Goal: Information Seeking & Learning: Learn about a topic

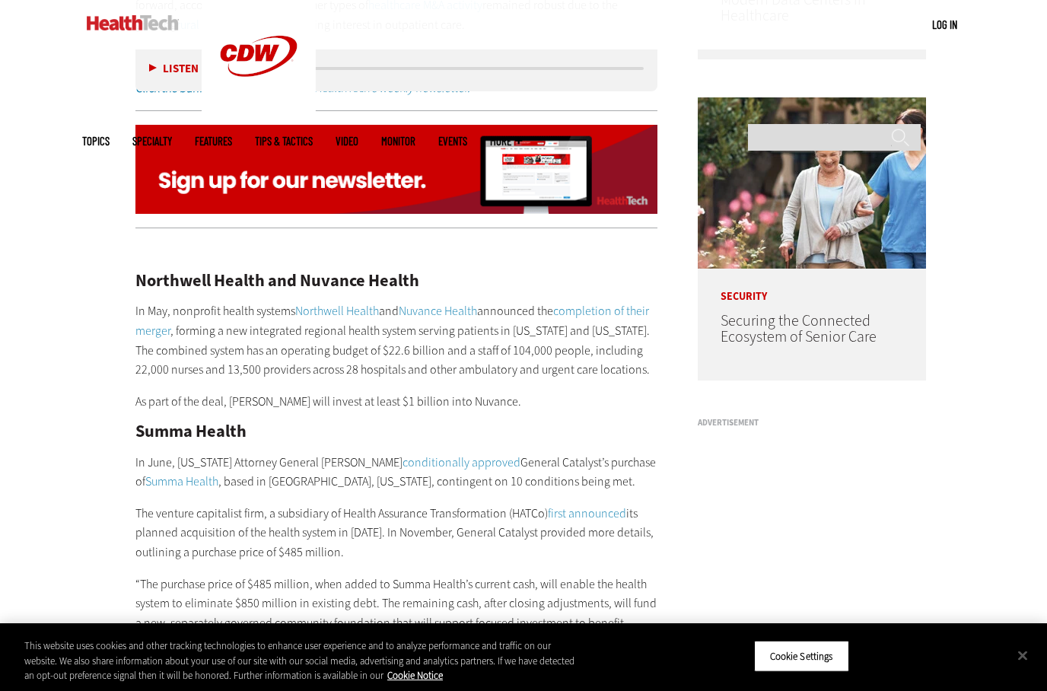
scroll to position [1099, 0]
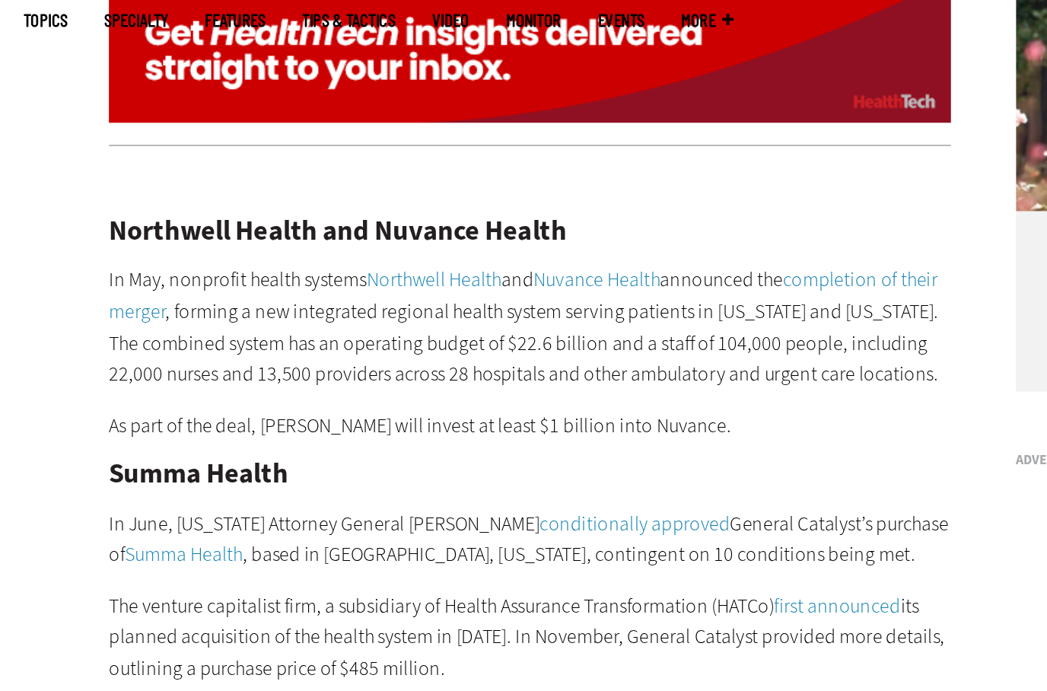
click at [234, 292] on p "In May, nonprofit health systems Northwell Health and Nuvance Health announced …" at bounding box center [397, 331] width 522 height 78
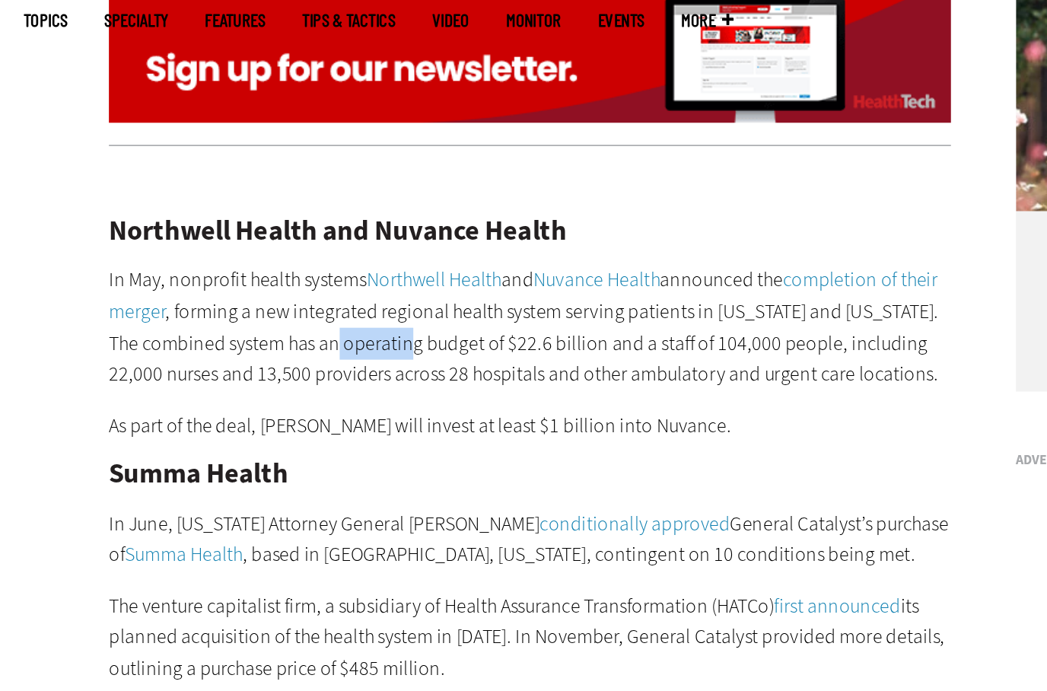
click at [234, 292] on p "In May, nonprofit health systems Northwell Health and Nuvance Health announced …" at bounding box center [397, 331] width 522 height 78
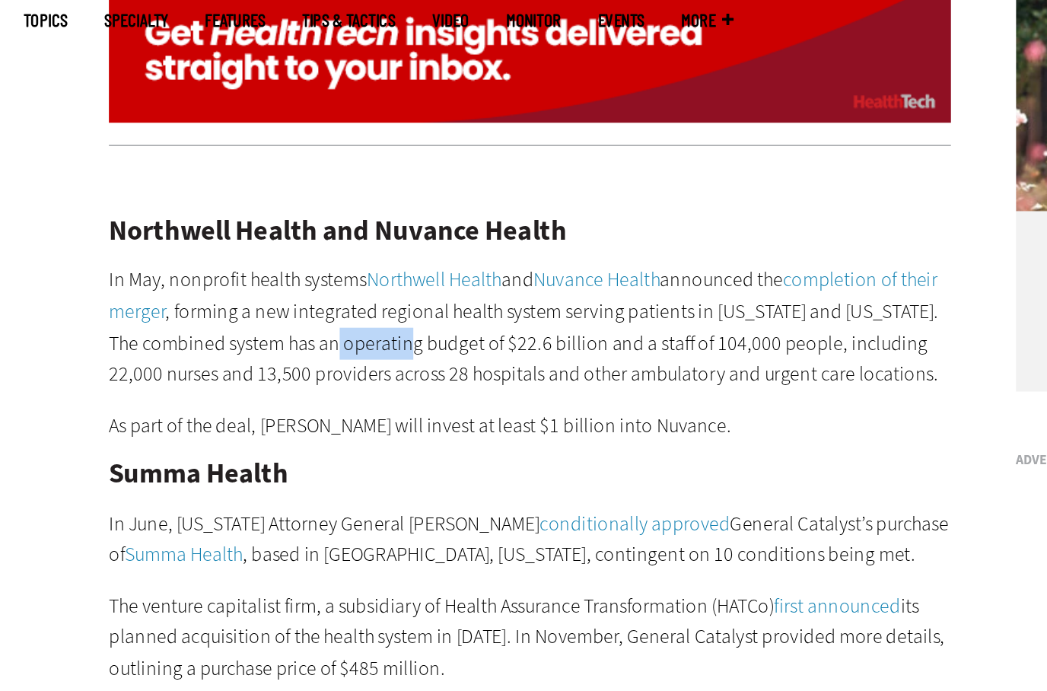
click at [234, 292] on p "In May, nonprofit health systems Northwell Health and Nuvance Health announced …" at bounding box center [397, 331] width 522 height 78
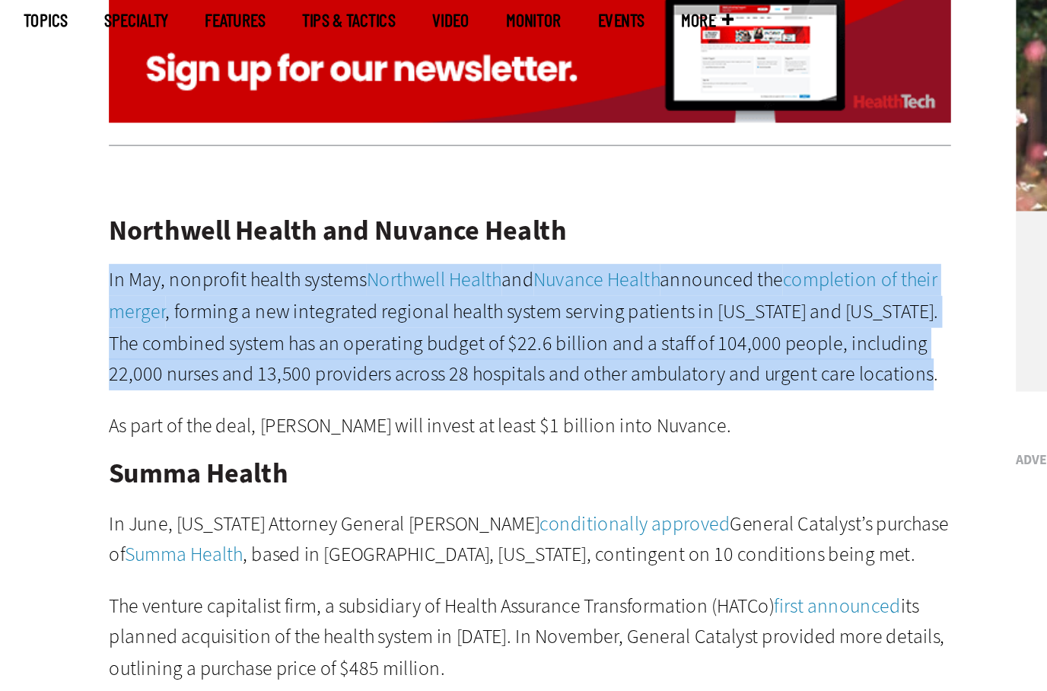
click at [234, 292] on p "In May, nonprofit health systems Northwell Health and Nuvance Health announced …" at bounding box center [397, 331] width 522 height 78
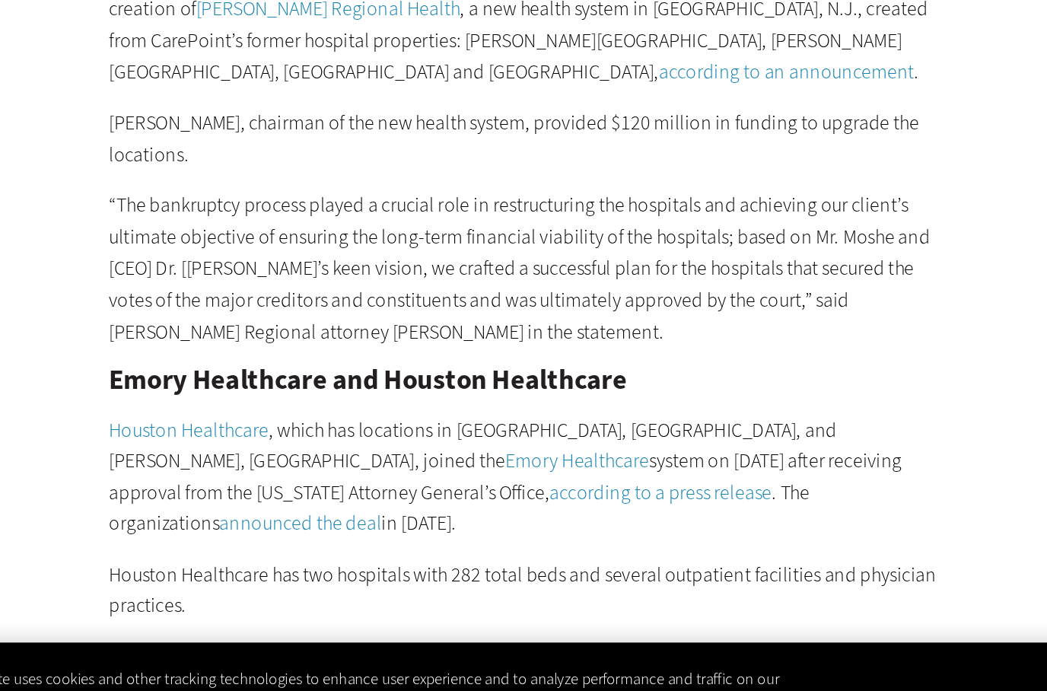
scroll to position [1931, 0]
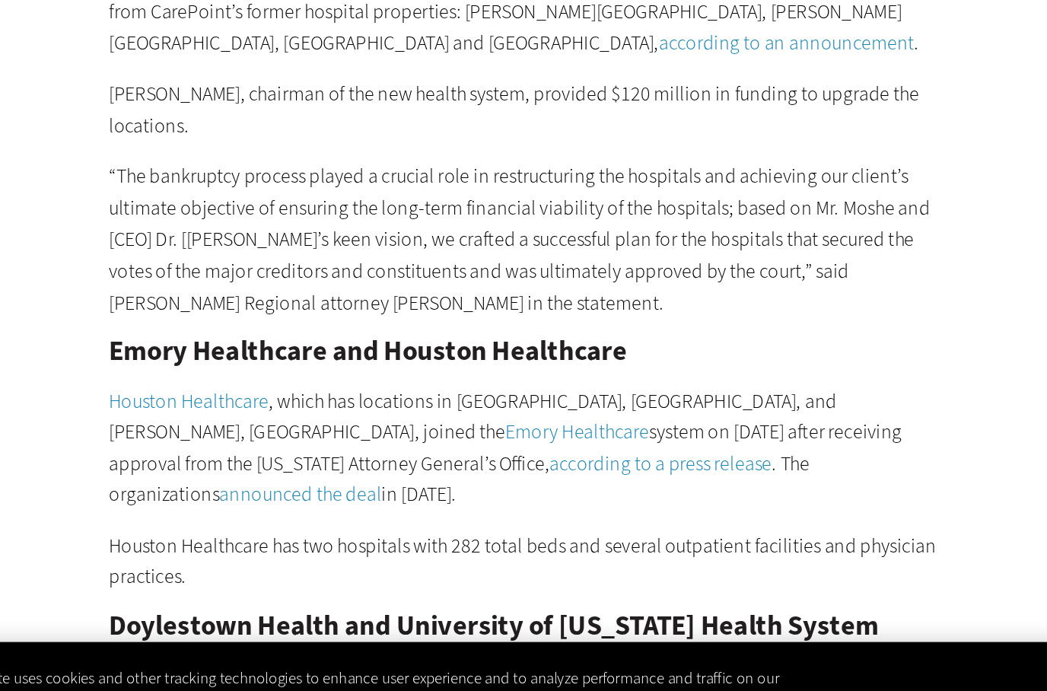
click at [242, 435] on h2 "Emory Healthcare and Houston Healthcare" at bounding box center [397, 443] width 522 height 17
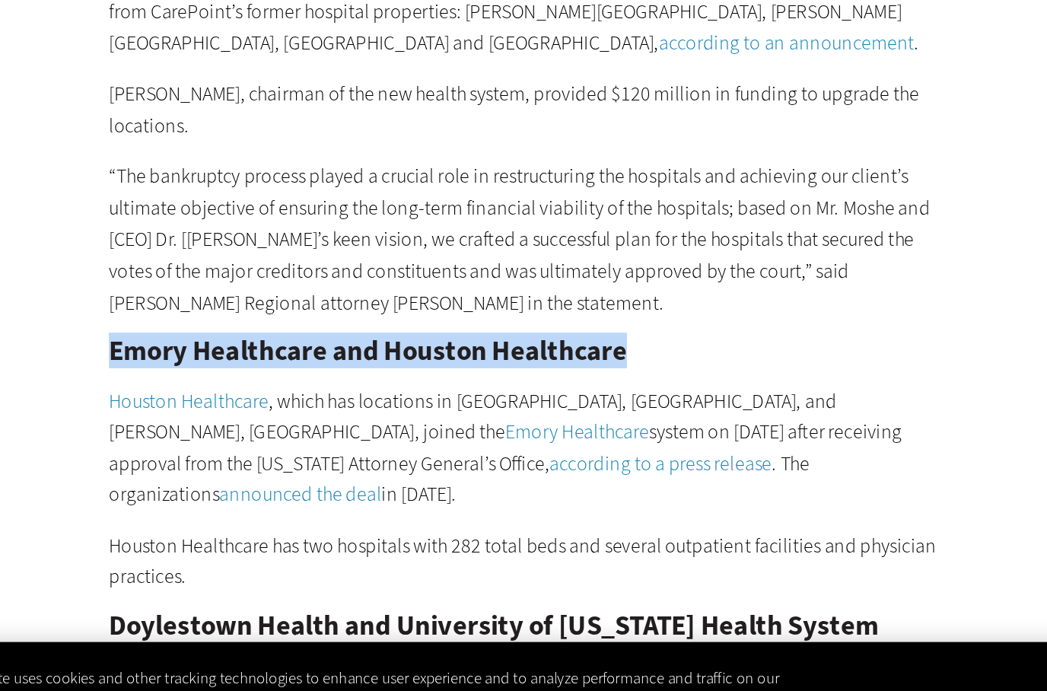
click at [242, 435] on h2 "Emory Healthcare and Houston Healthcare" at bounding box center [397, 443] width 522 height 17
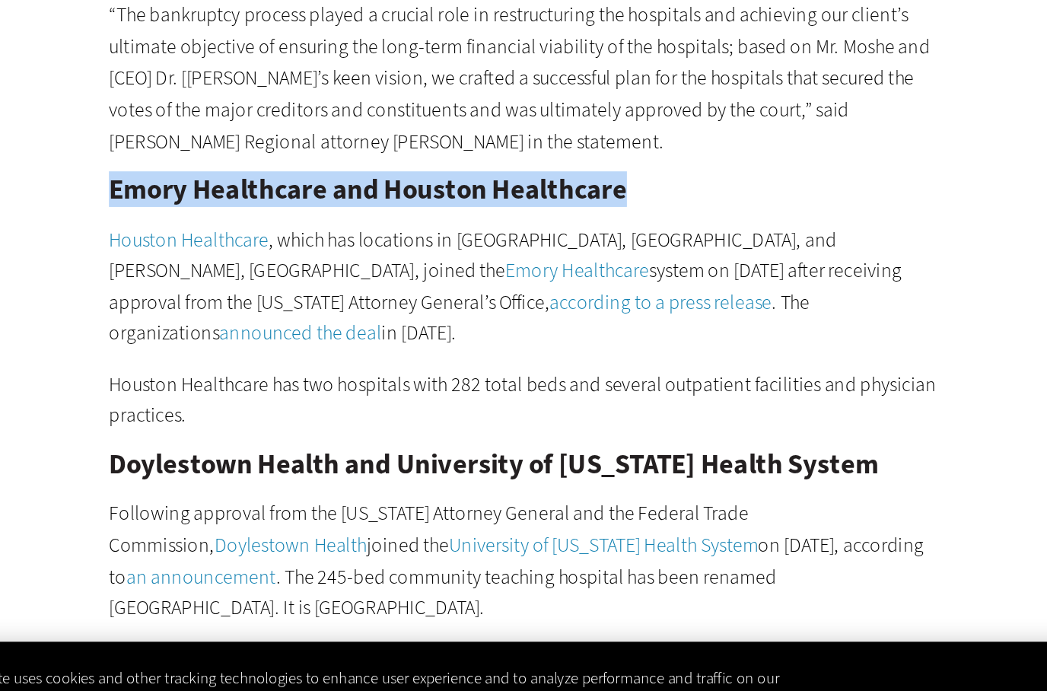
scroll to position [2032, 0]
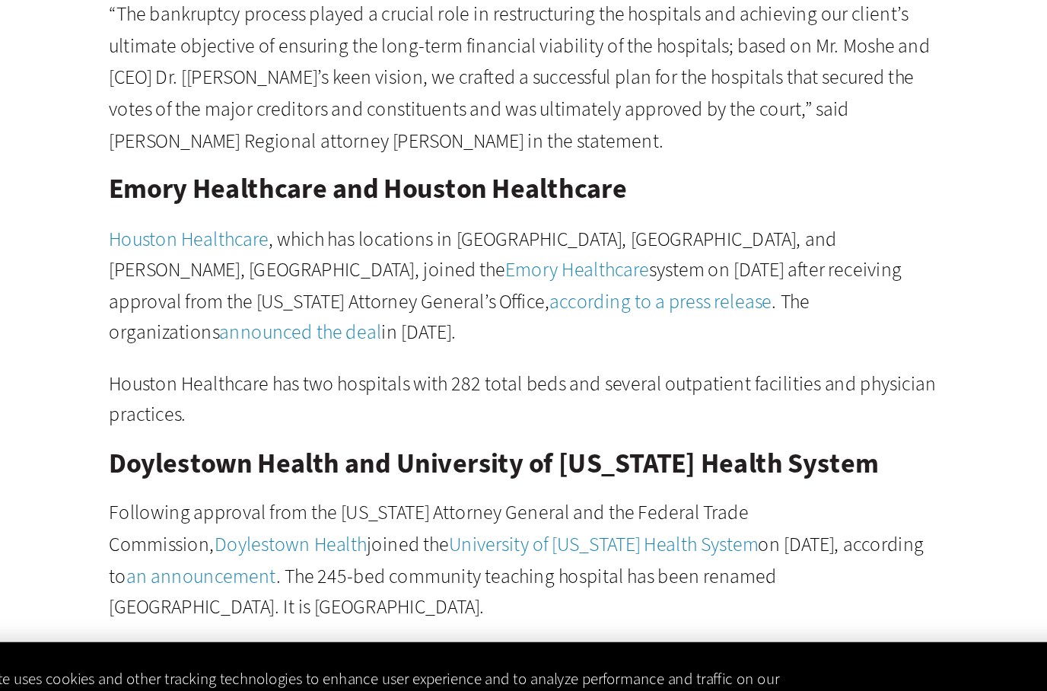
click at [248, 534] on p "Following approval from the [US_STATE] Attorney General and the Federal Trade C…" at bounding box center [397, 573] width 522 height 78
click at [301, 505] on h2 "D oylestown Health and University of [US_STATE] Health System" at bounding box center [397, 513] width 522 height 17
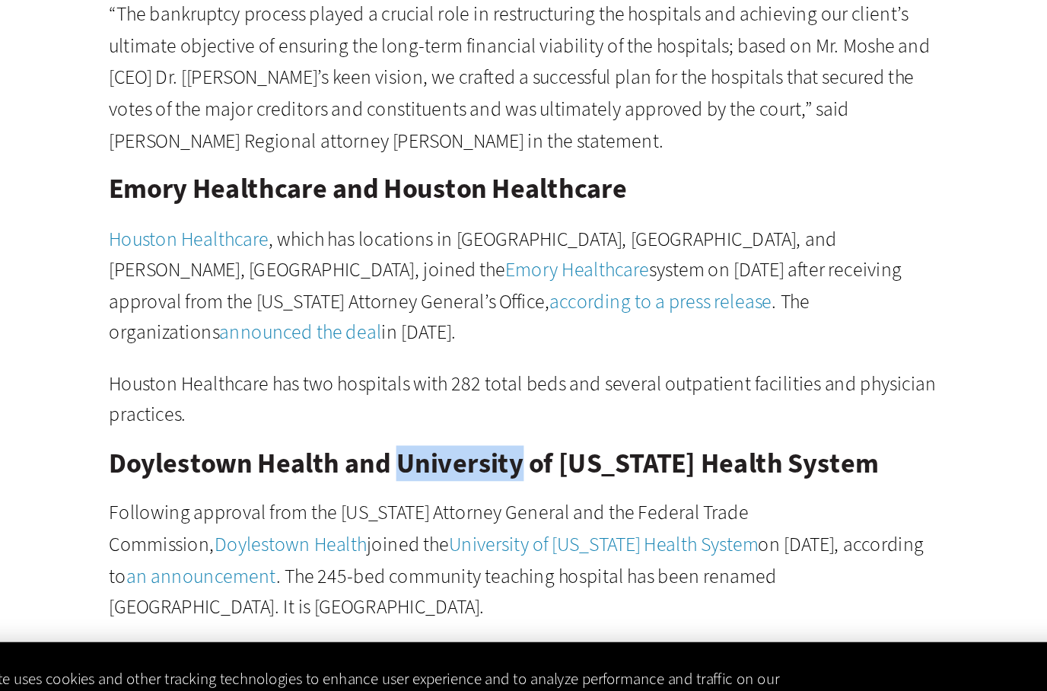
click at [301, 505] on h2 "D oylestown Health and University of [US_STATE] Health System" at bounding box center [397, 513] width 522 height 17
click at [305, 505] on h2 "D oylestown Health and University of [US_STATE] Health System" at bounding box center [397, 513] width 522 height 17
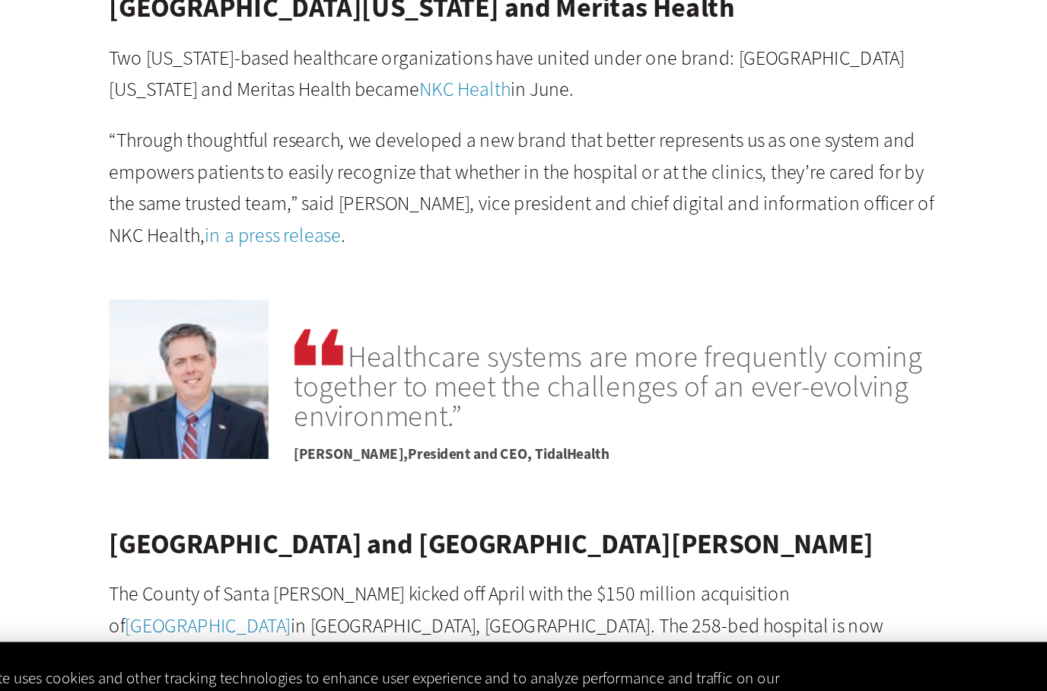
scroll to position [2917, 0]
